Goal: Task Accomplishment & Management: Manage account settings

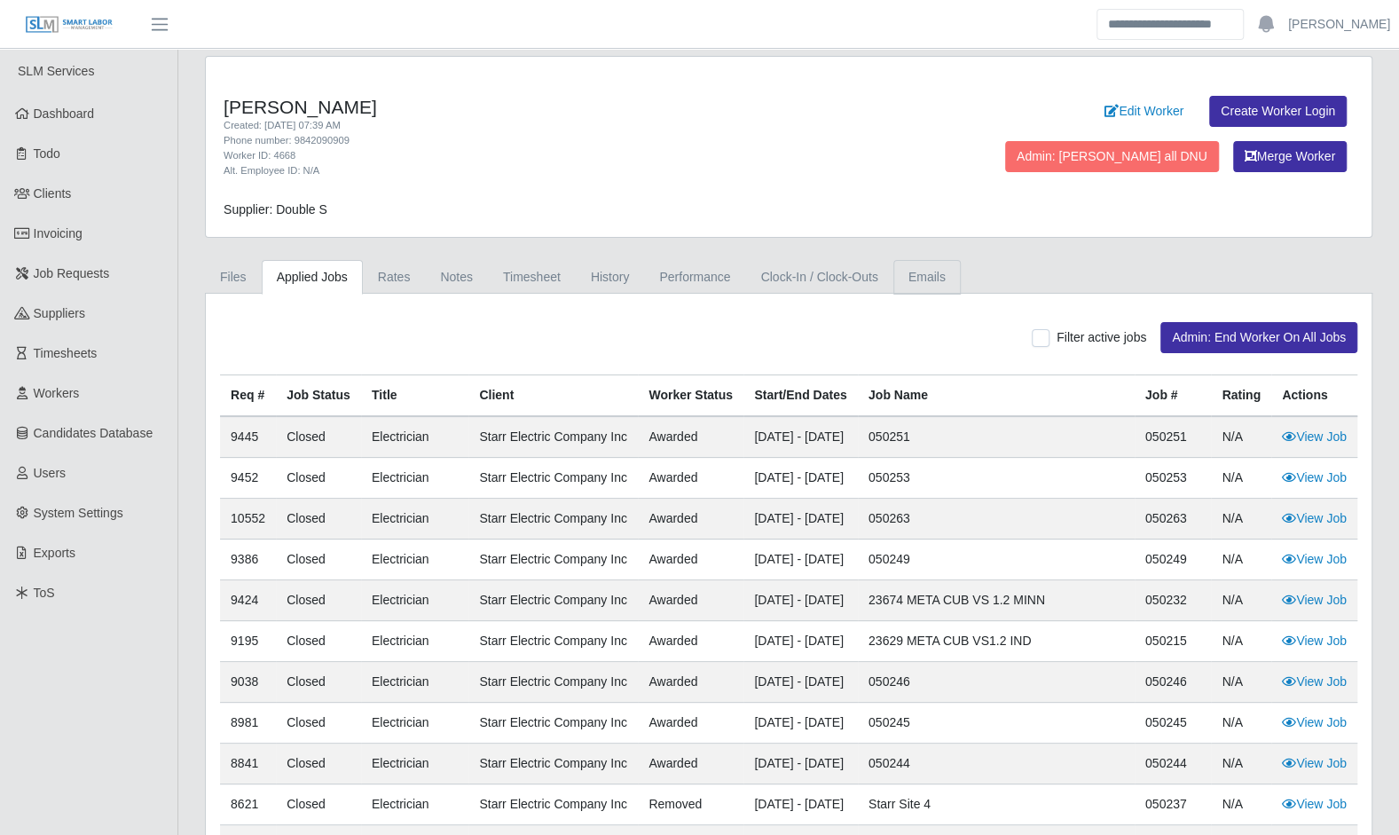
click at [910, 284] on link "Emails" at bounding box center [926, 277] width 67 height 35
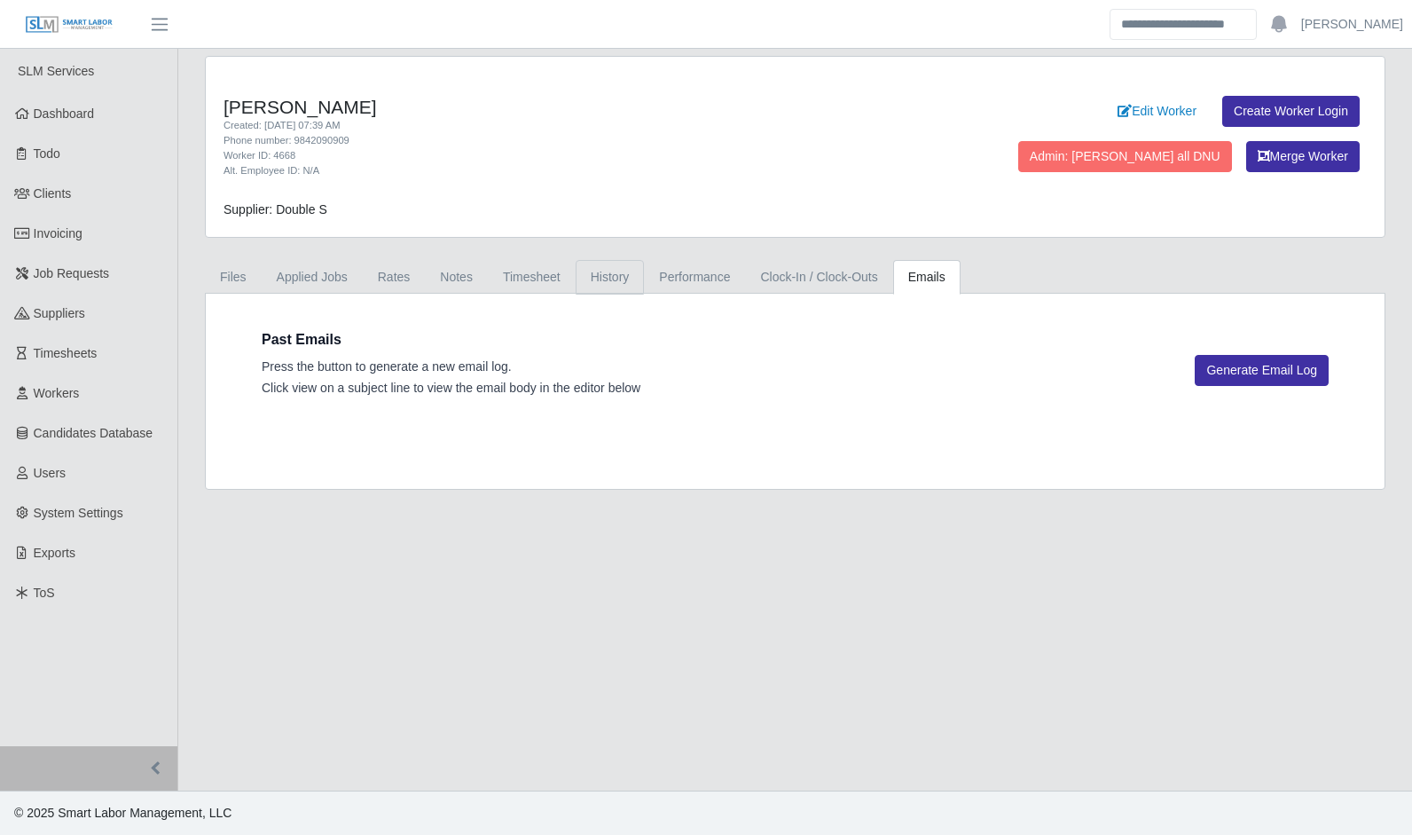
click at [605, 283] on link "History" at bounding box center [610, 277] width 69 height 35
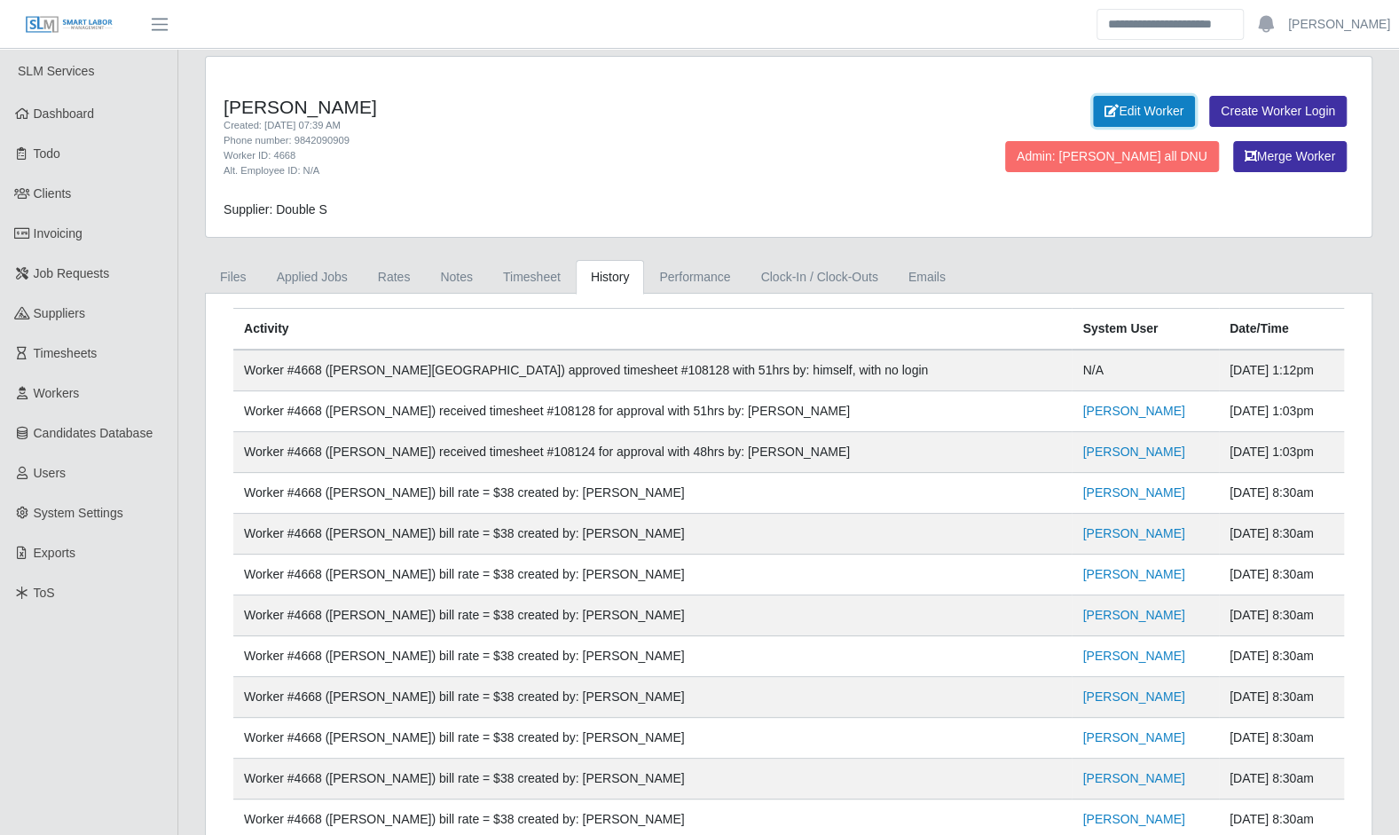
click at [1093, 115] on link "Edit Worker" at bounding box center [1144, 111] width 102 height 31
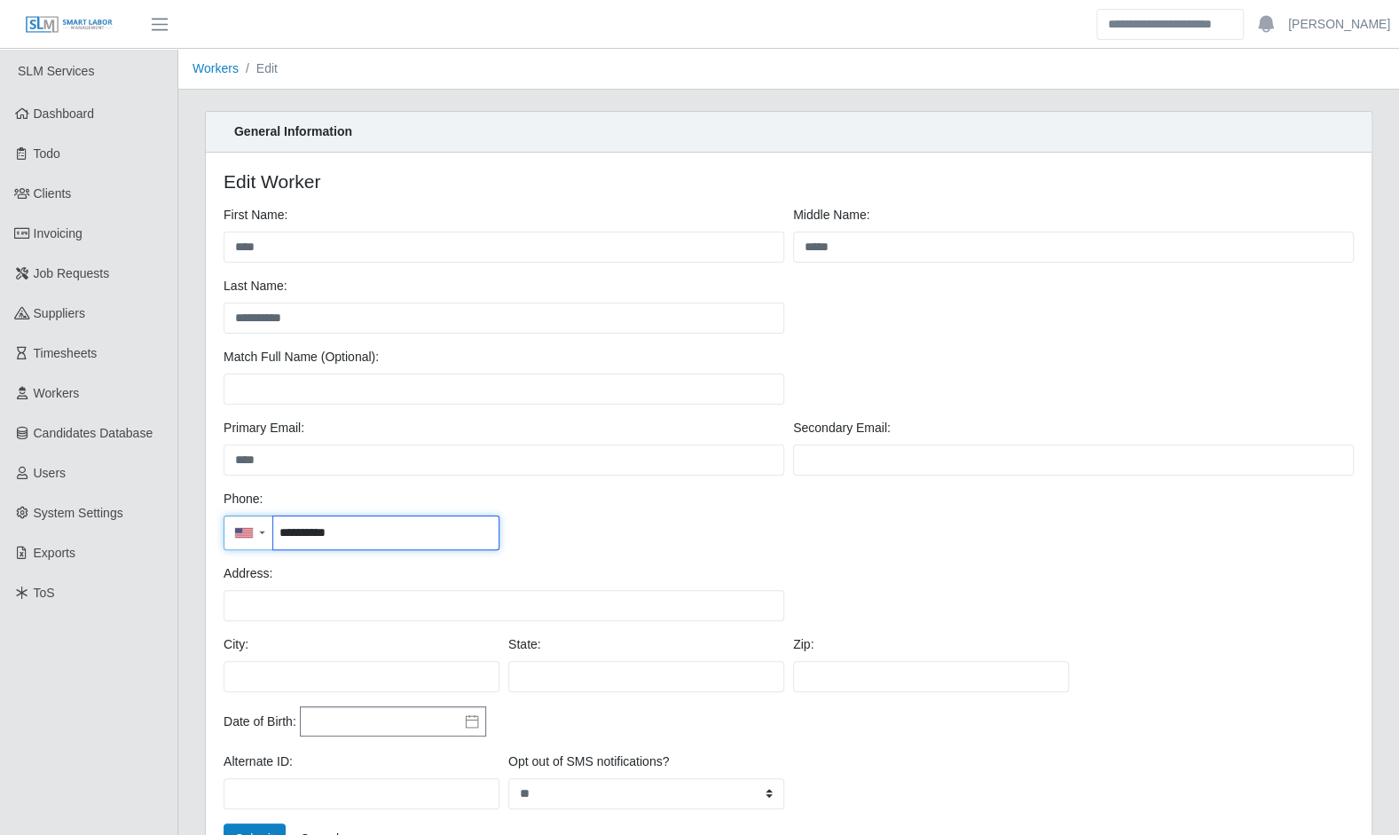
click at [323, 541] on input "**********" at bounding box center [385, 532] width 225 height 33
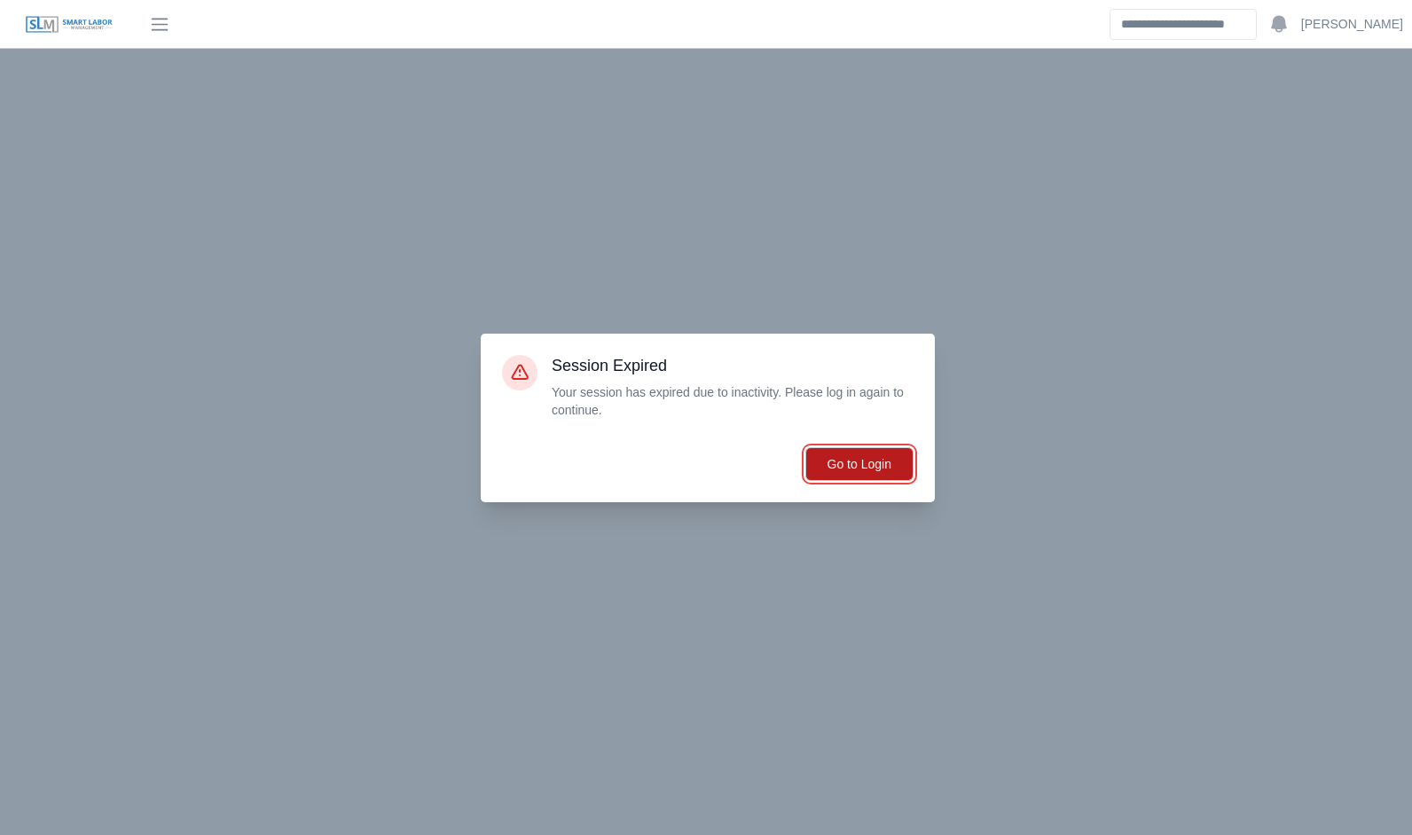
click at [875, 454] on button "Go to Login" at bounding box center [859, 464] width 108 height 34
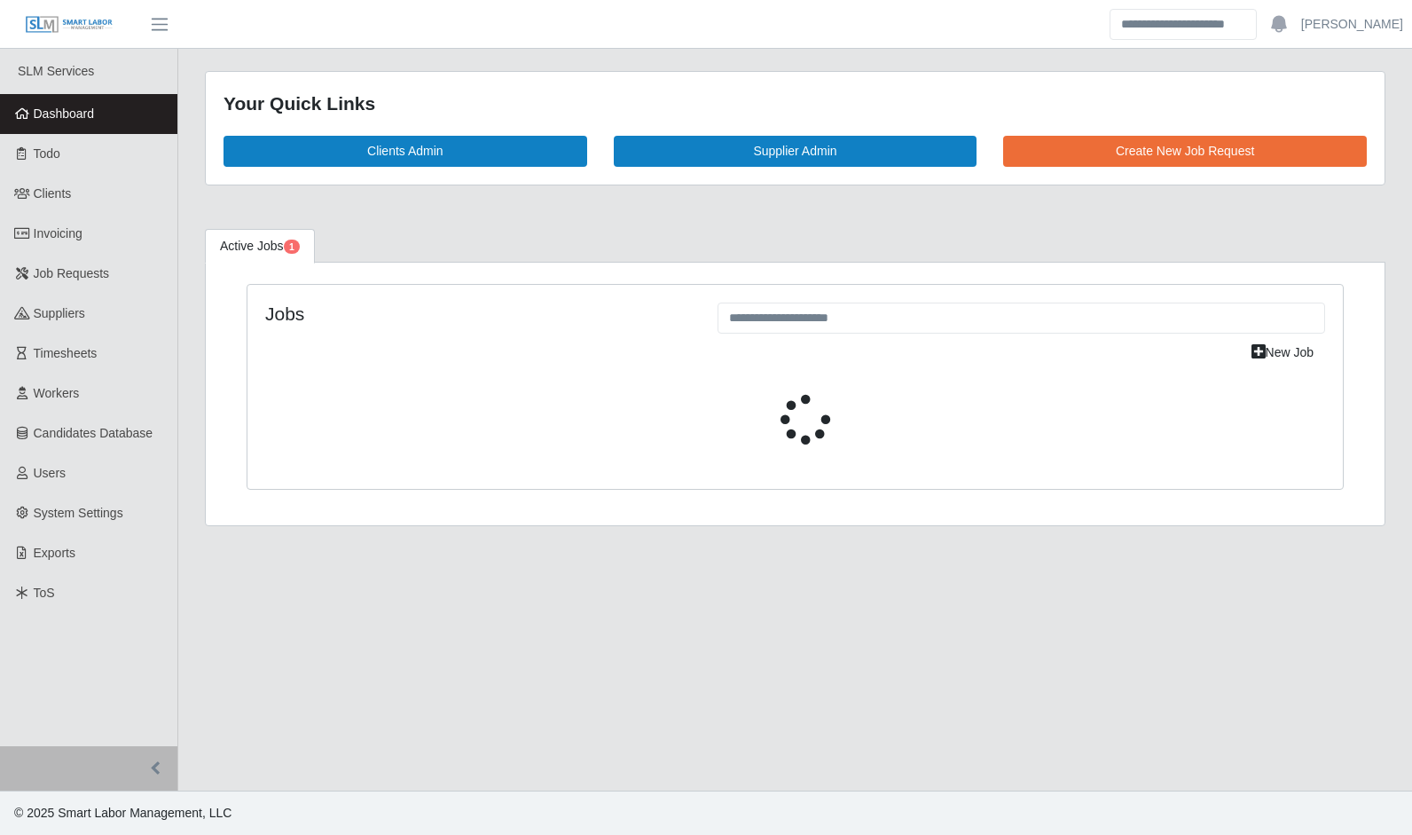
select select "****"
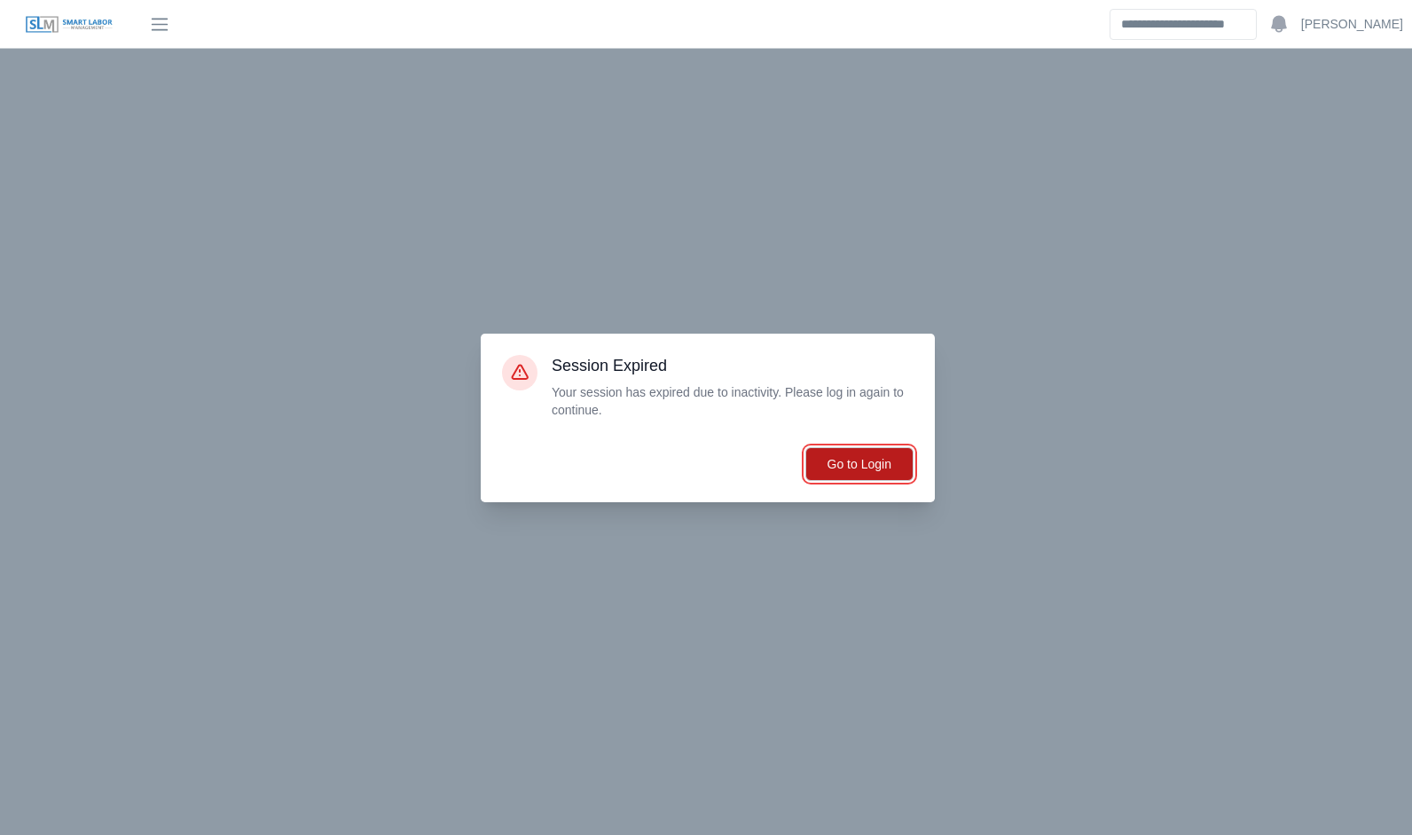
click at [857, 453] on button "Go to Login" at bounding box center [859, 464] width 108 height 34
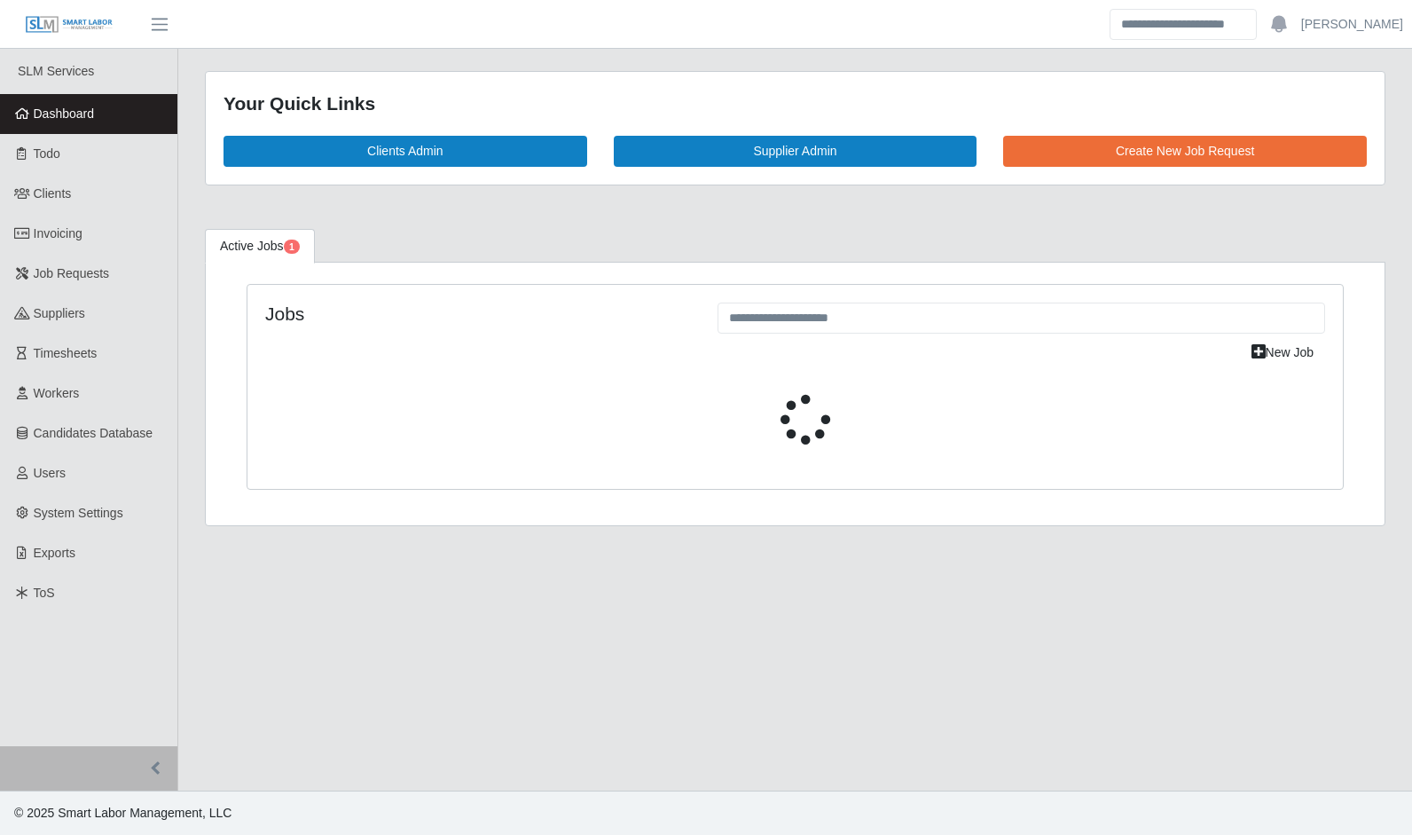
select select "****"
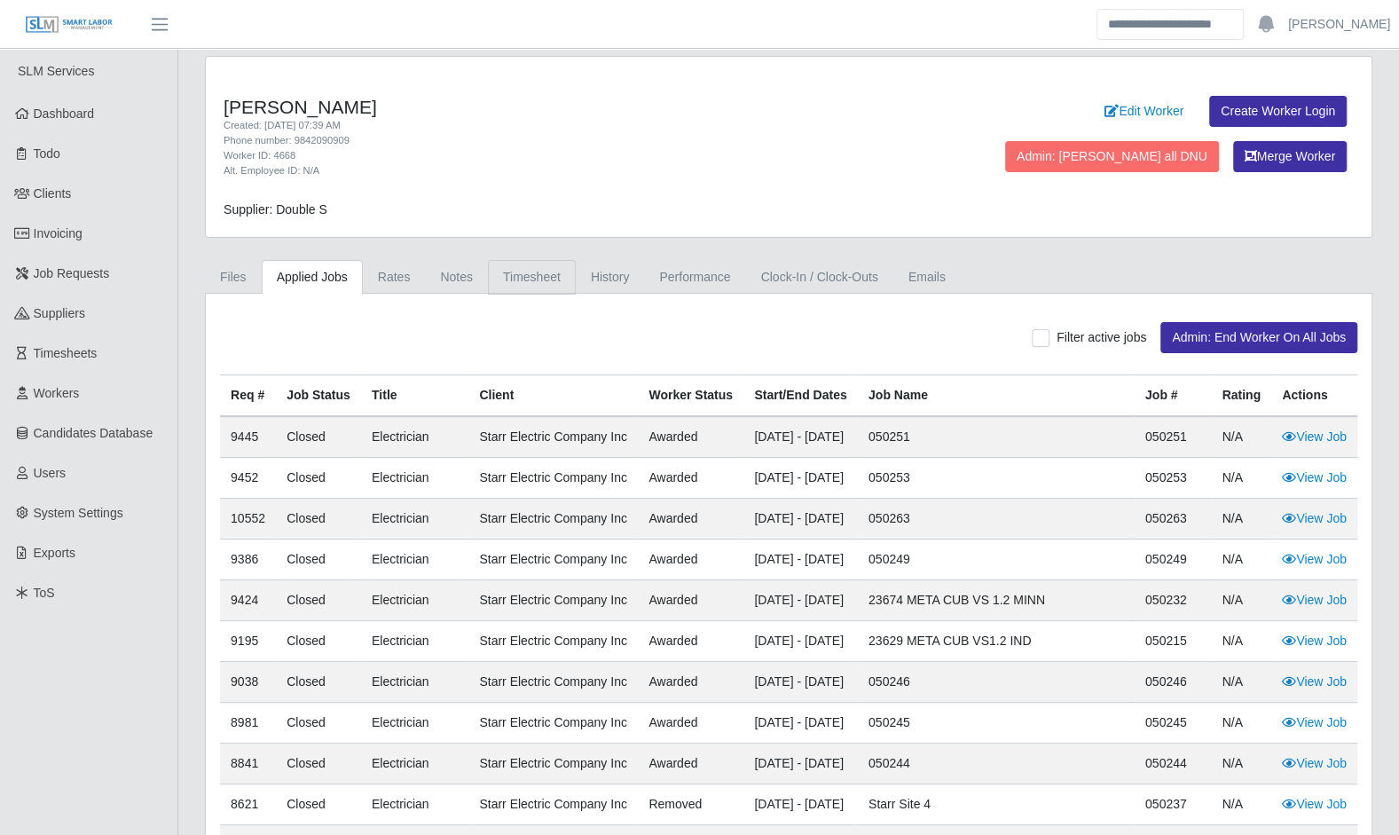
click at [537, 270] on link "Timesheet" at bounding box center [532, 277] width 88 height 35
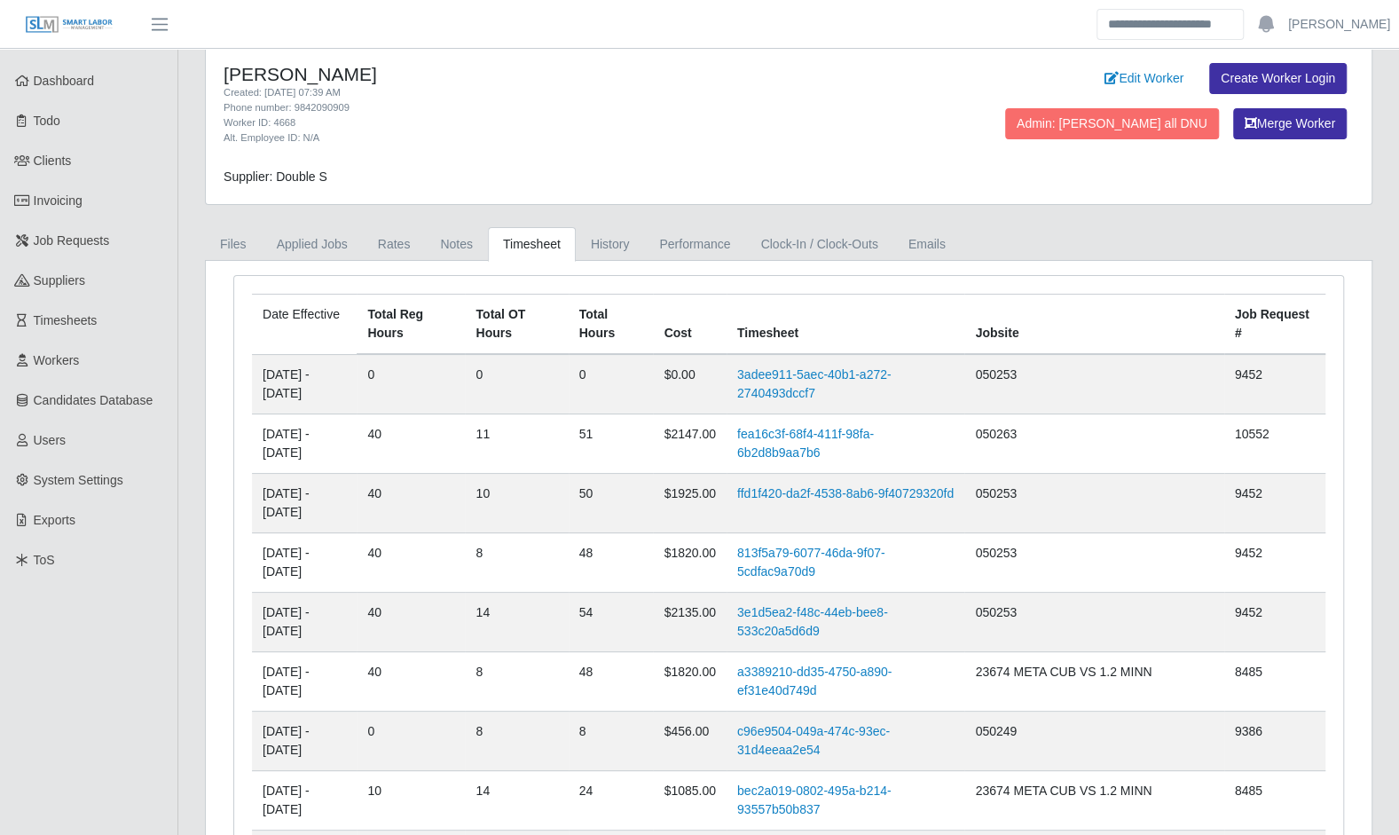
scroll to position [34, 0]
click at [597, 240] on link "History" at bounding box center [610, 243] width 69 height 35
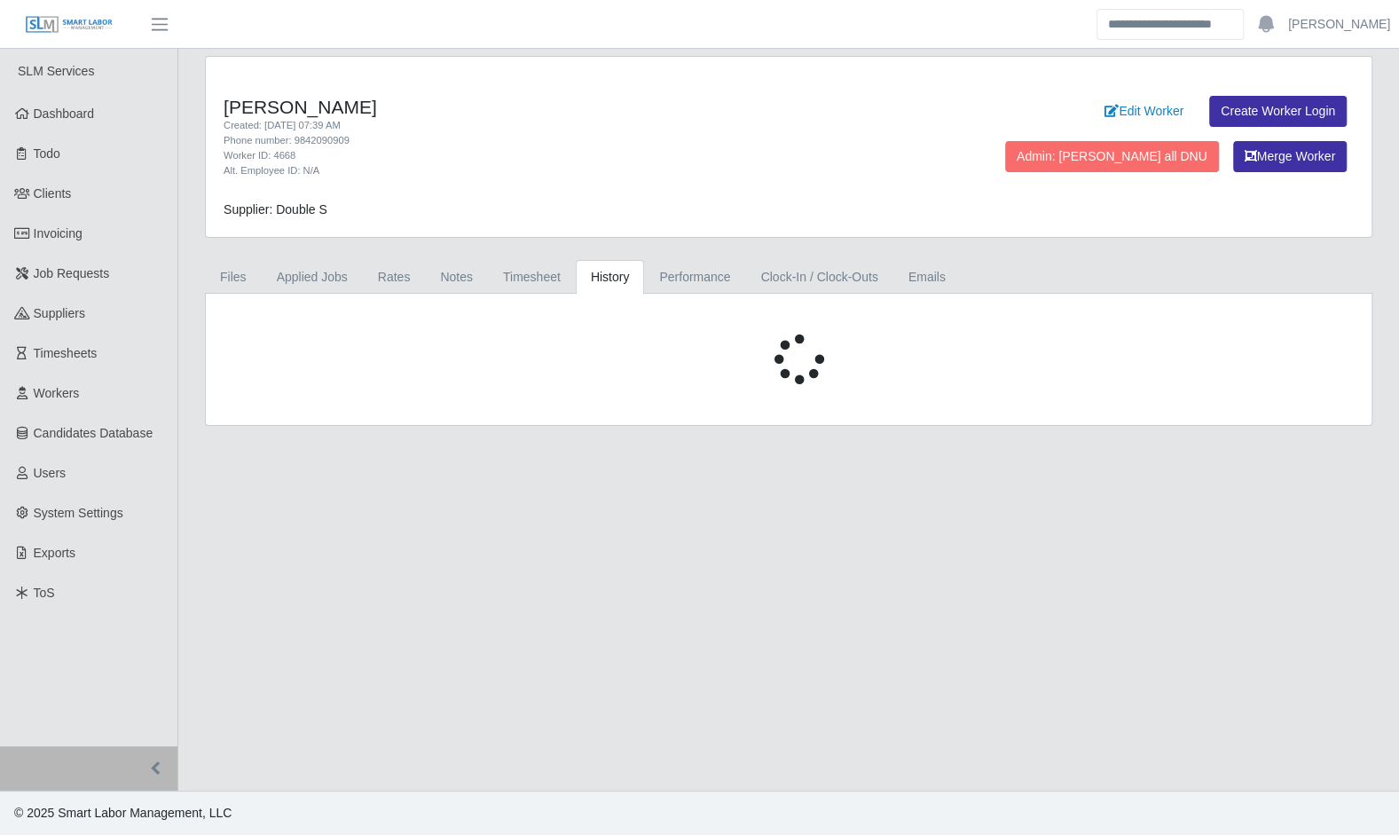
scroll to position [0, 0]
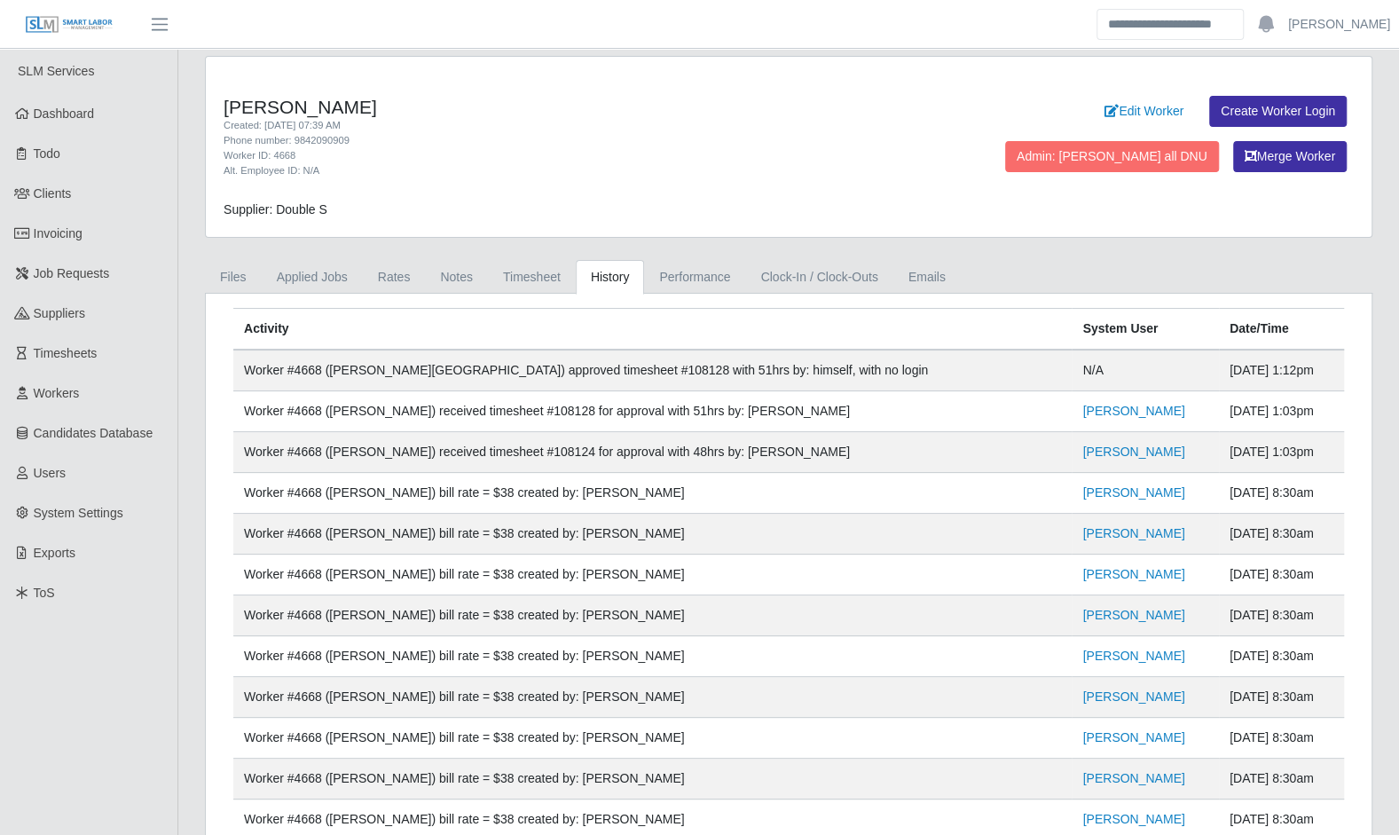
drag, startPoint x: 1312, startPoint y: 458, endPoint x: 248, endPoint y: 426, distance: 1063.9
drag, startPoint x: 248, startPoint y: 426, endPoint x: 328, endPoint y: 412, distance: 81.1
copy tbody "Worker #4668 (Jose Montenegro) received timesheet #108128 for approval with 51h…"
click at [539, 272] on link "Timesheet" at bounding box center [532, 277] width 88 height 35
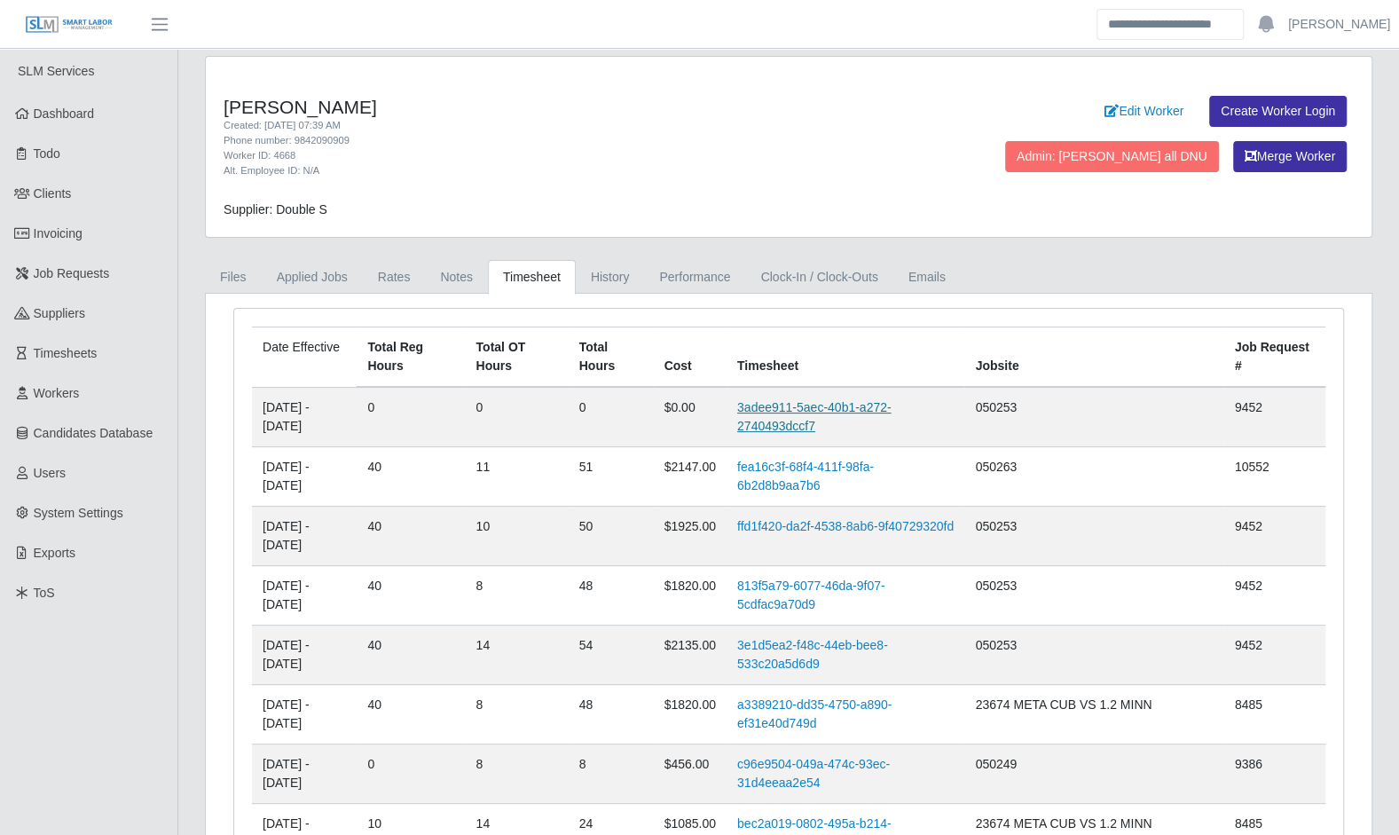
click at [834, 400] on link "3adee911-5aec-40b1-a272-2740493dccf7" at bounding box center [814, 416] width 154 height 33
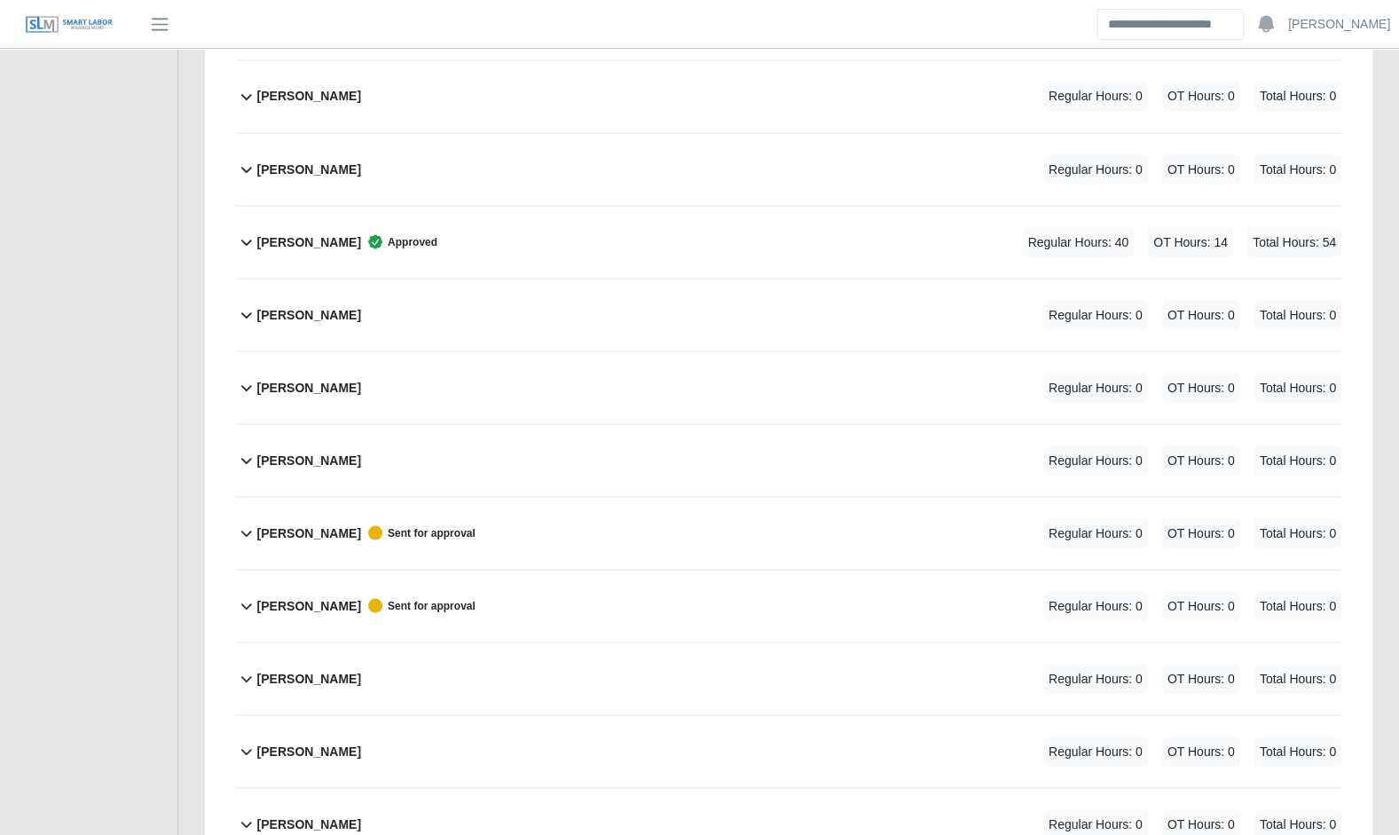
scroll to position [2000, 0]
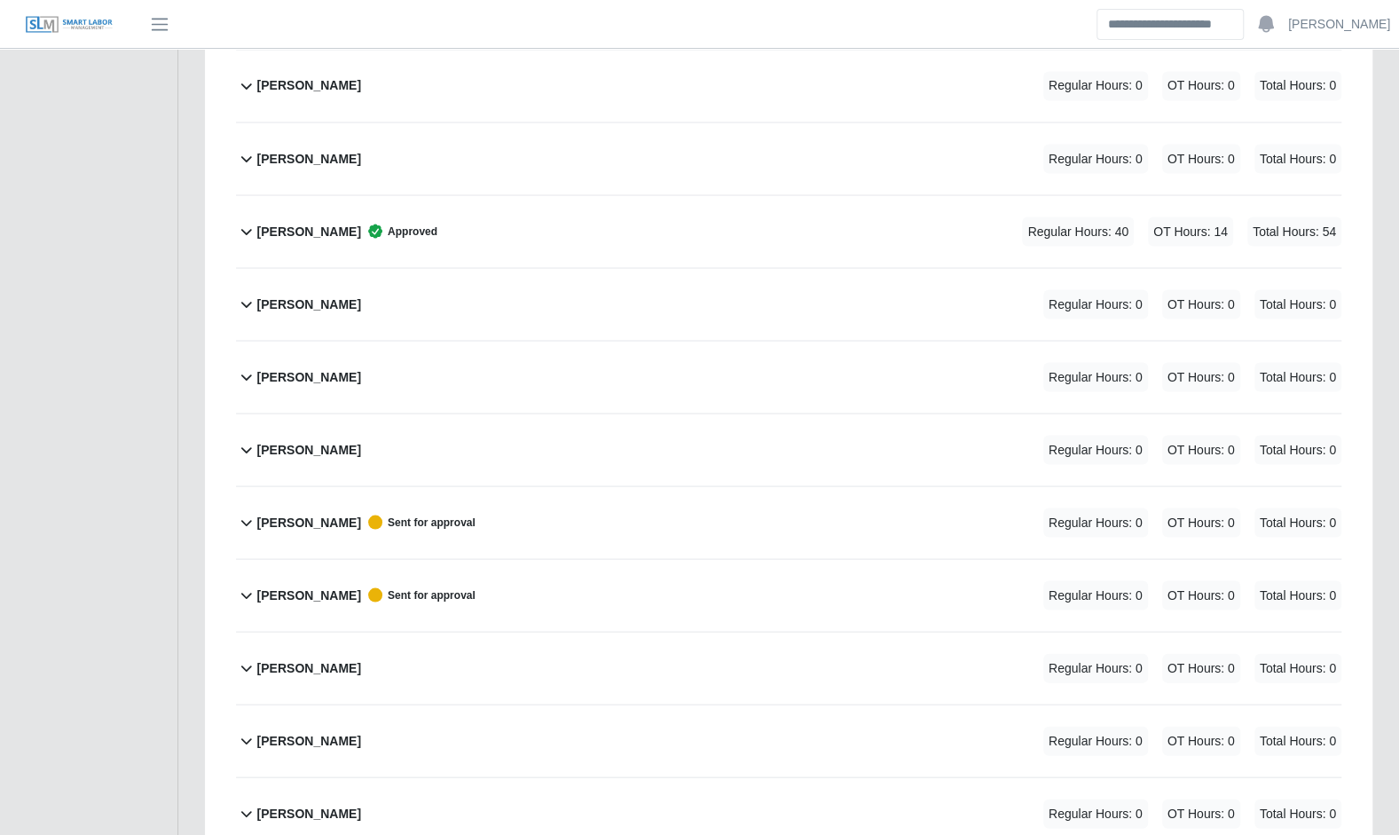
click at [249, 511] on icon at bounding box center [246, 521] width 21 height 21
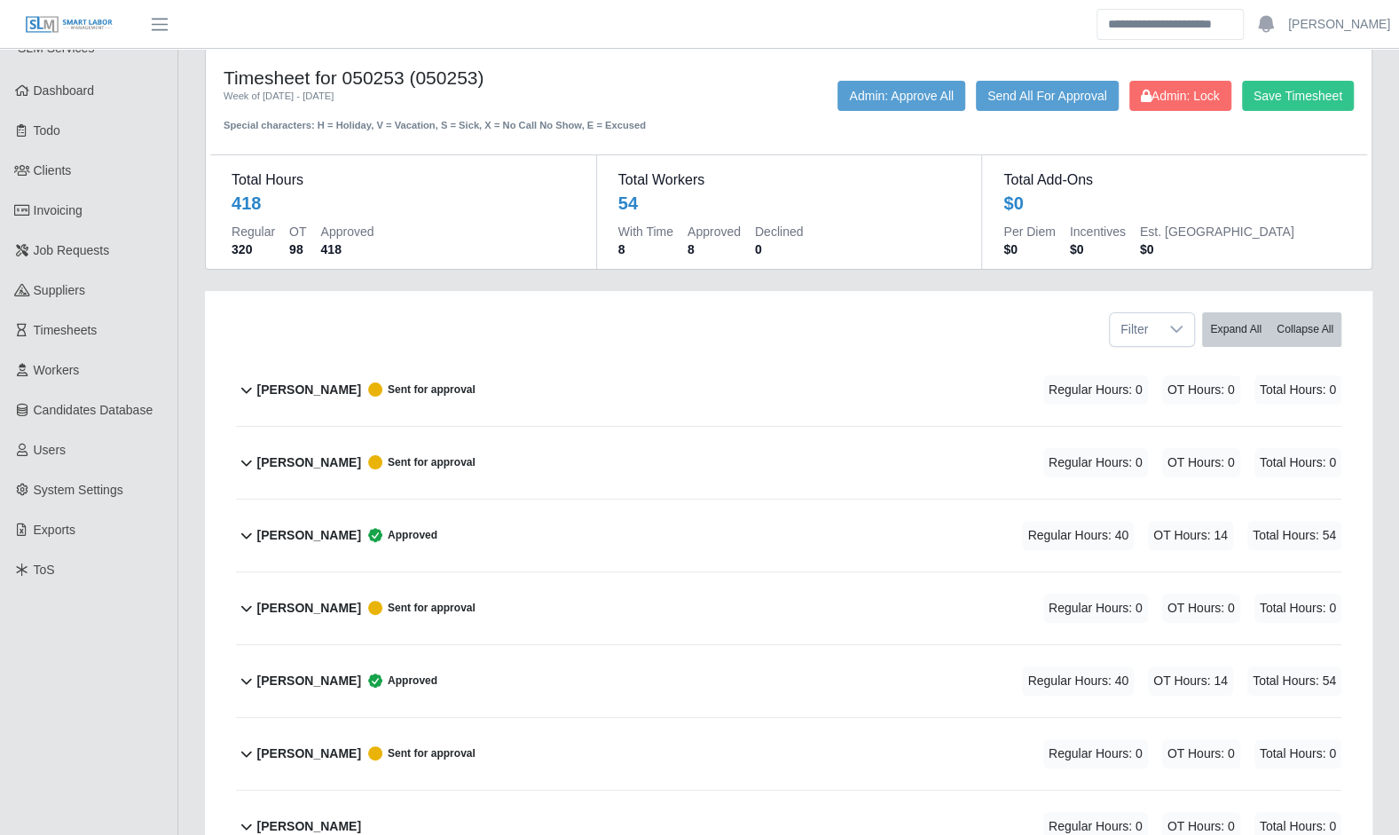
scroll to position [0, 0]
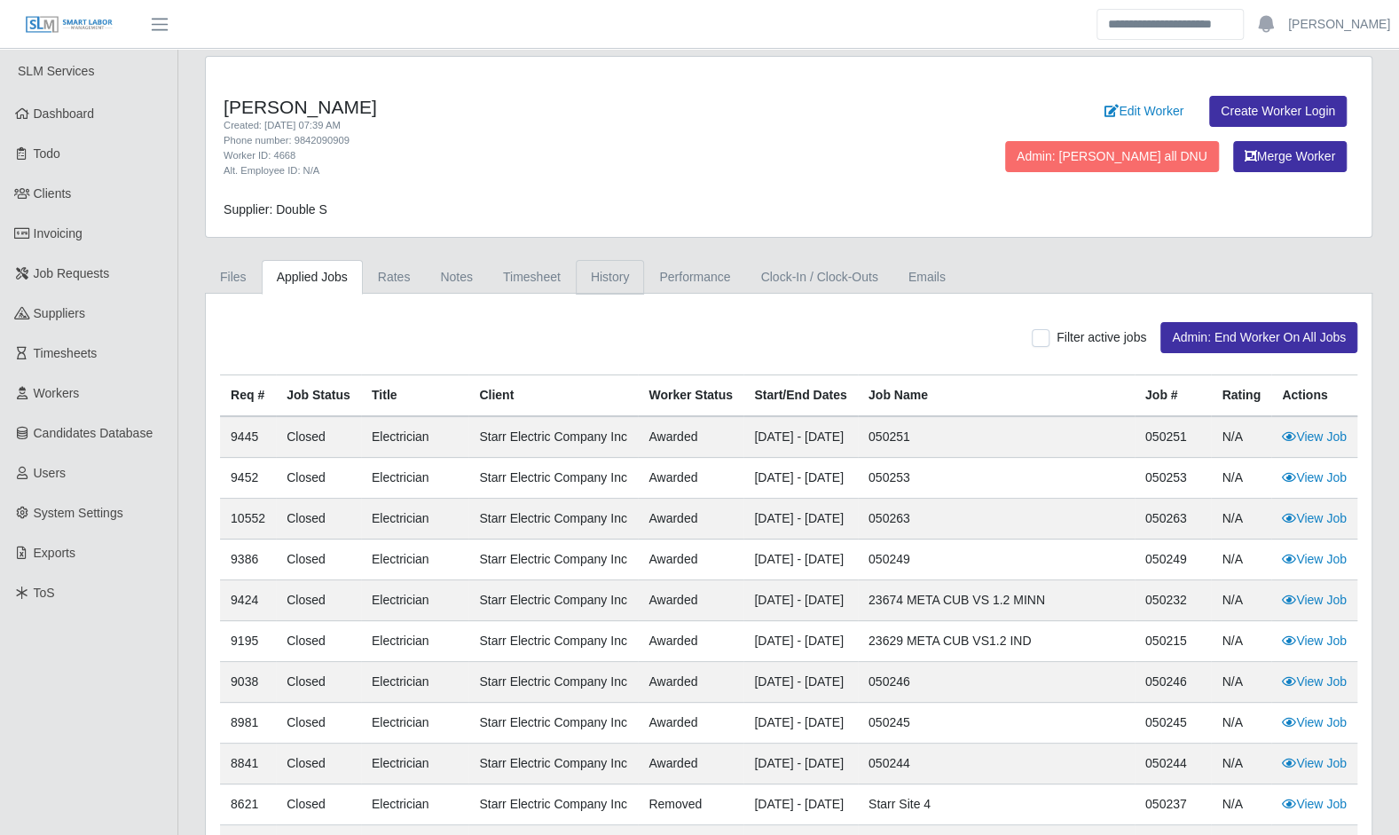
click at [603, 278] on link "History" at bounding box center [610, 277] width 69 height 35
